Goal: Task Accomplishment & Management: Complete application form

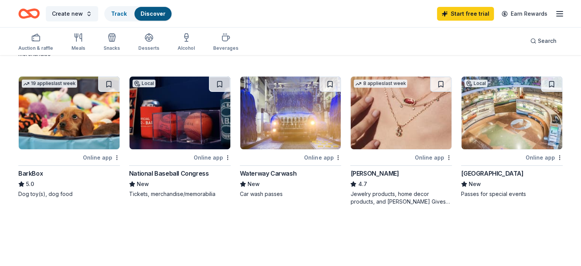
scroll to position [191, 0]
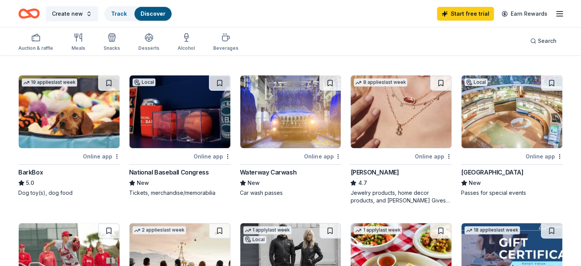
click at [398, 121] on img at bounding box center [401, 111] width 101 height 73
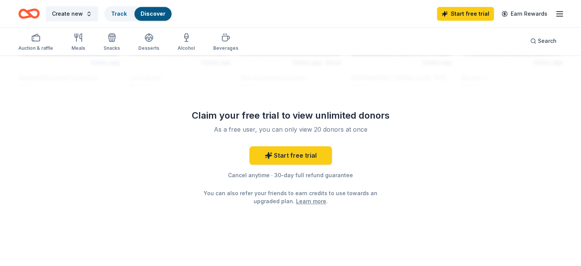
scroll to position [749, 0]
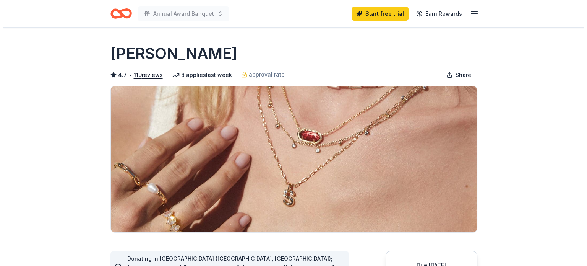
scroll to position [153, 0]
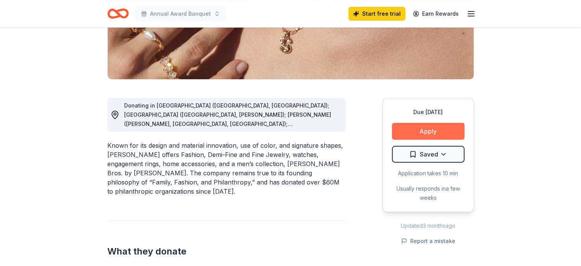
click at [427, 131] on button "Apply" at bounding box center [428, 131] width 73 height 17
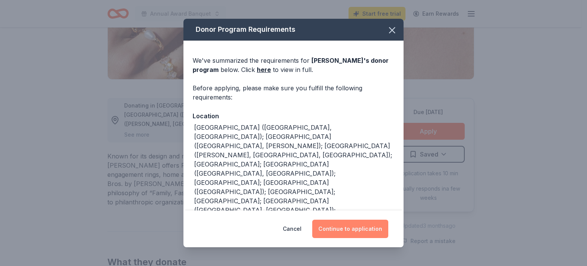
click at [351, 227] on button "Continue to application" at bounding box center [350, 228] width 76 height 18
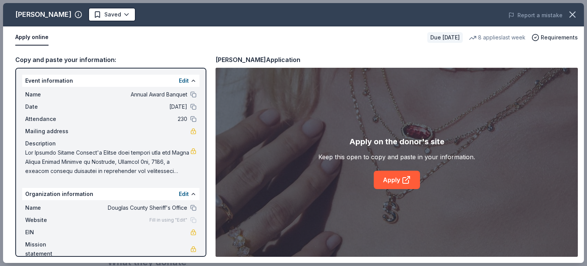
scroll to position [11, 0]
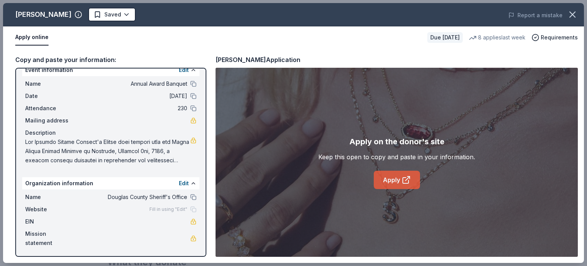
click at [403, 182] on icon at bounding box center [406, 180] width 6 height 6
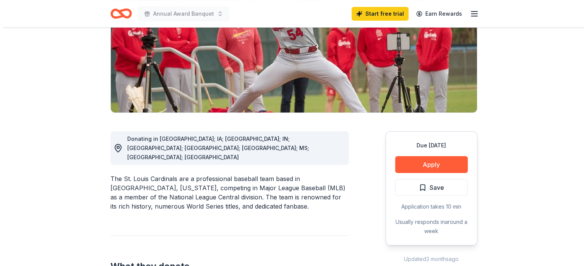
scroll to position [191, 0]
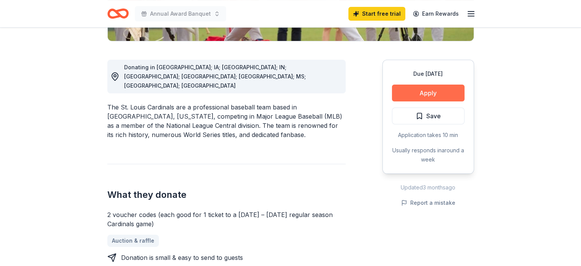
click at [424, 97] on button "Apply" at bounding box center [428, 92] width 73 height 17
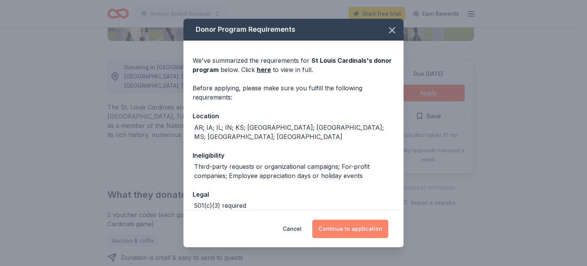
click at [362, 229] on button "Continue to application" at bounding box center [350, 228] width 76 height 18
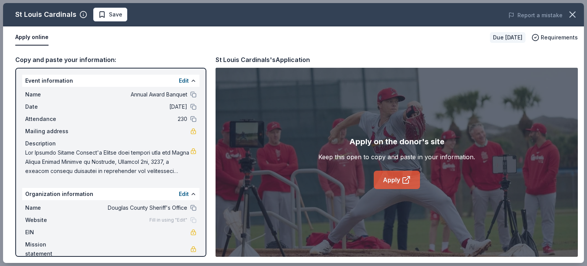
click at [399, 180] on link "Apply" at bounding box center [397, 179] width 46 height 18
